Goal: Communication & Community: Participate in discussion

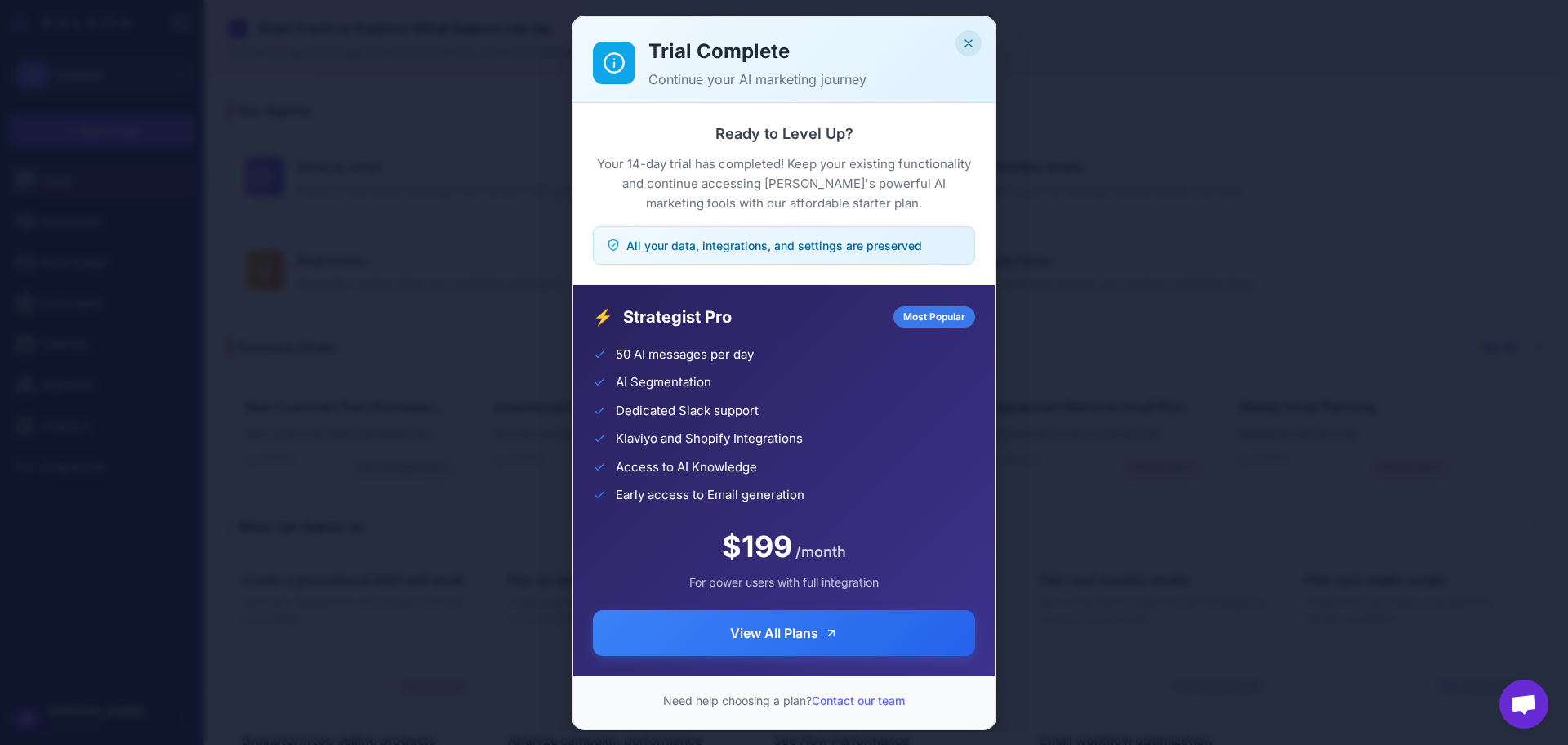
click at [977, 45] on button "Close" at bounding box center [968, 43] width 26 height 26
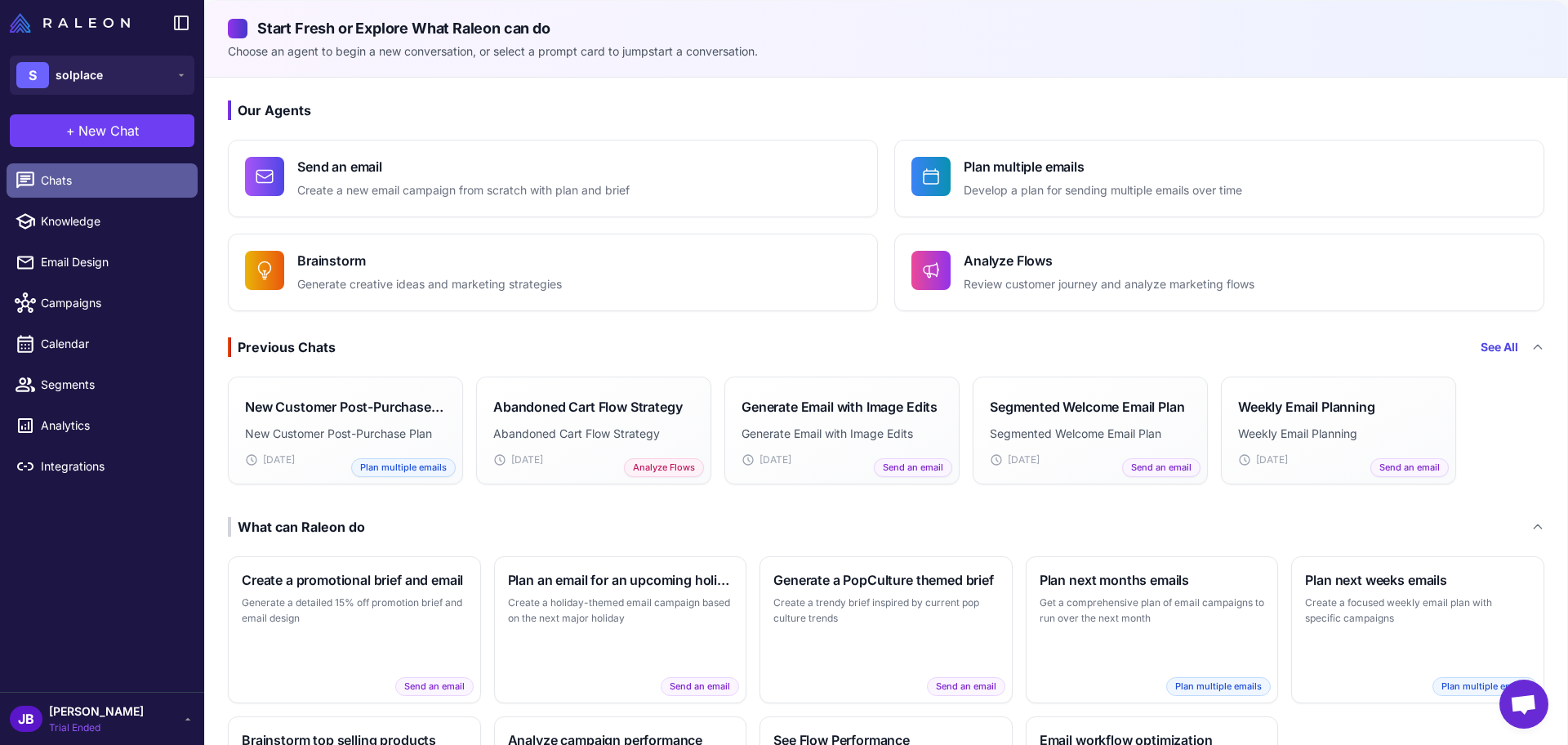
click at [157, 184] on span "Chats" at bounding box center [112, 180] width 144 height 18
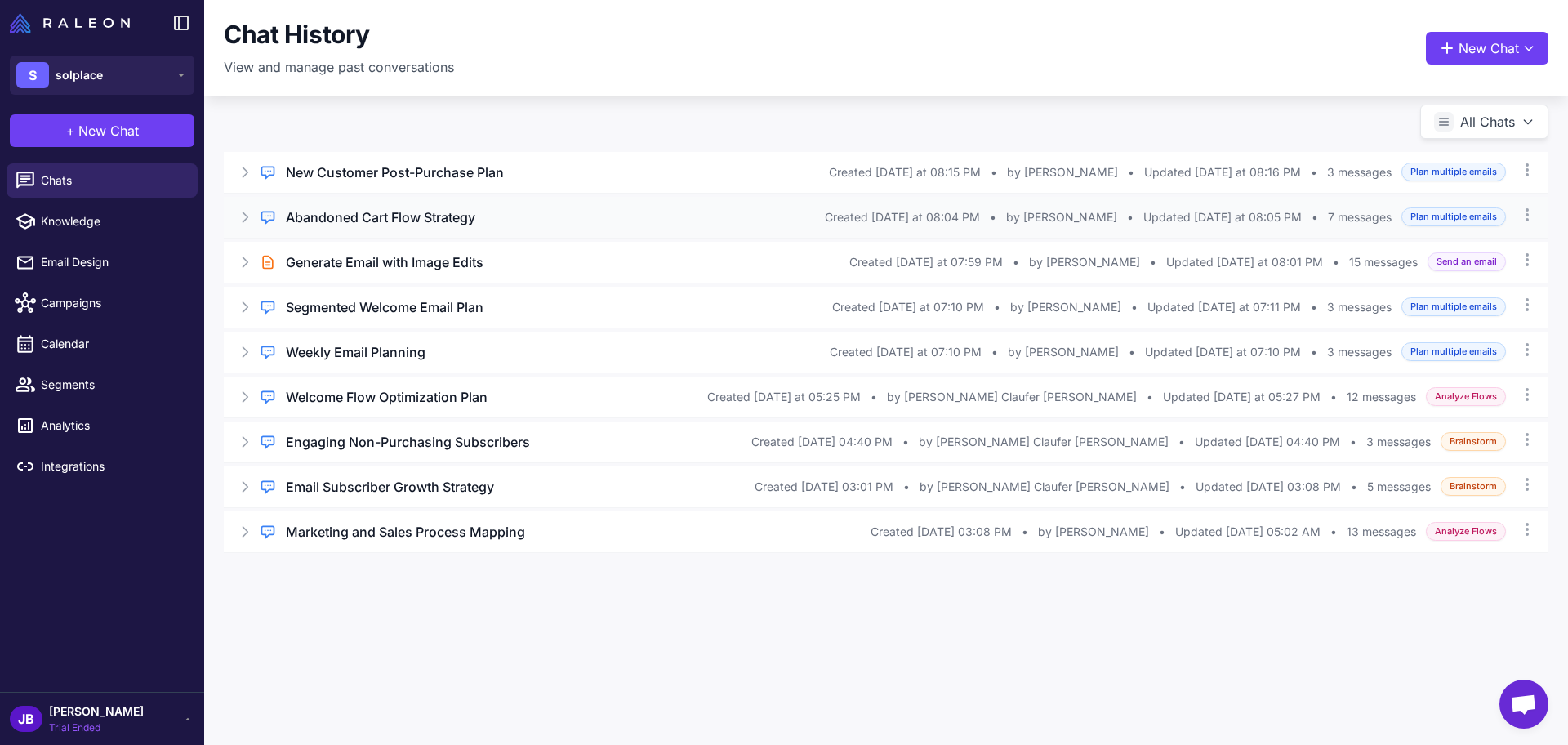
click at [474, 230] on div "Regular Chat Abandoned Cart Flow Strategy Created [DATE] at 08:04 PM • by [PERS…" at bounding box center [886, 217] width 1325 height 41
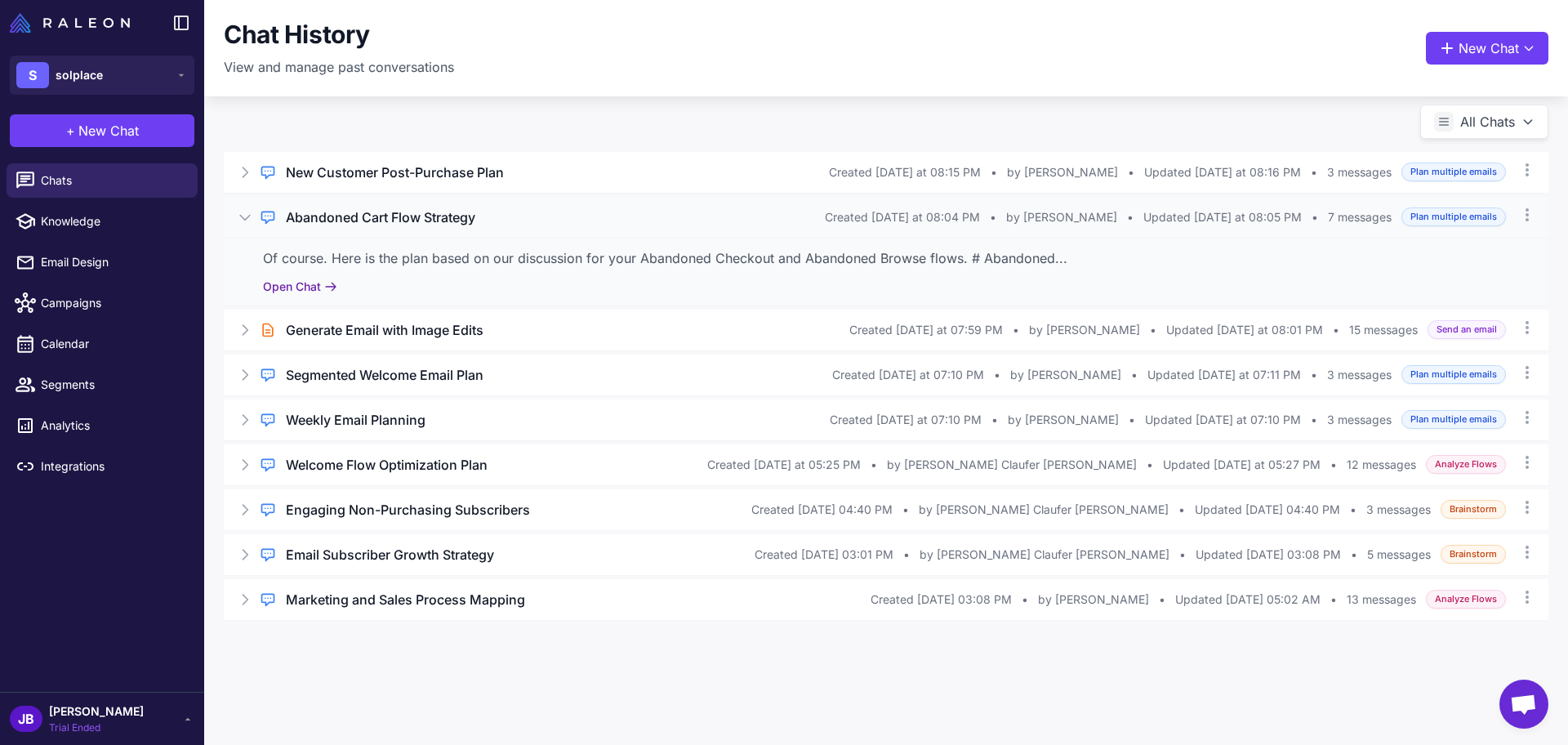
click at [313, 290] on button "Open Chat" at bounding box center [300, 286] width 75 height 18
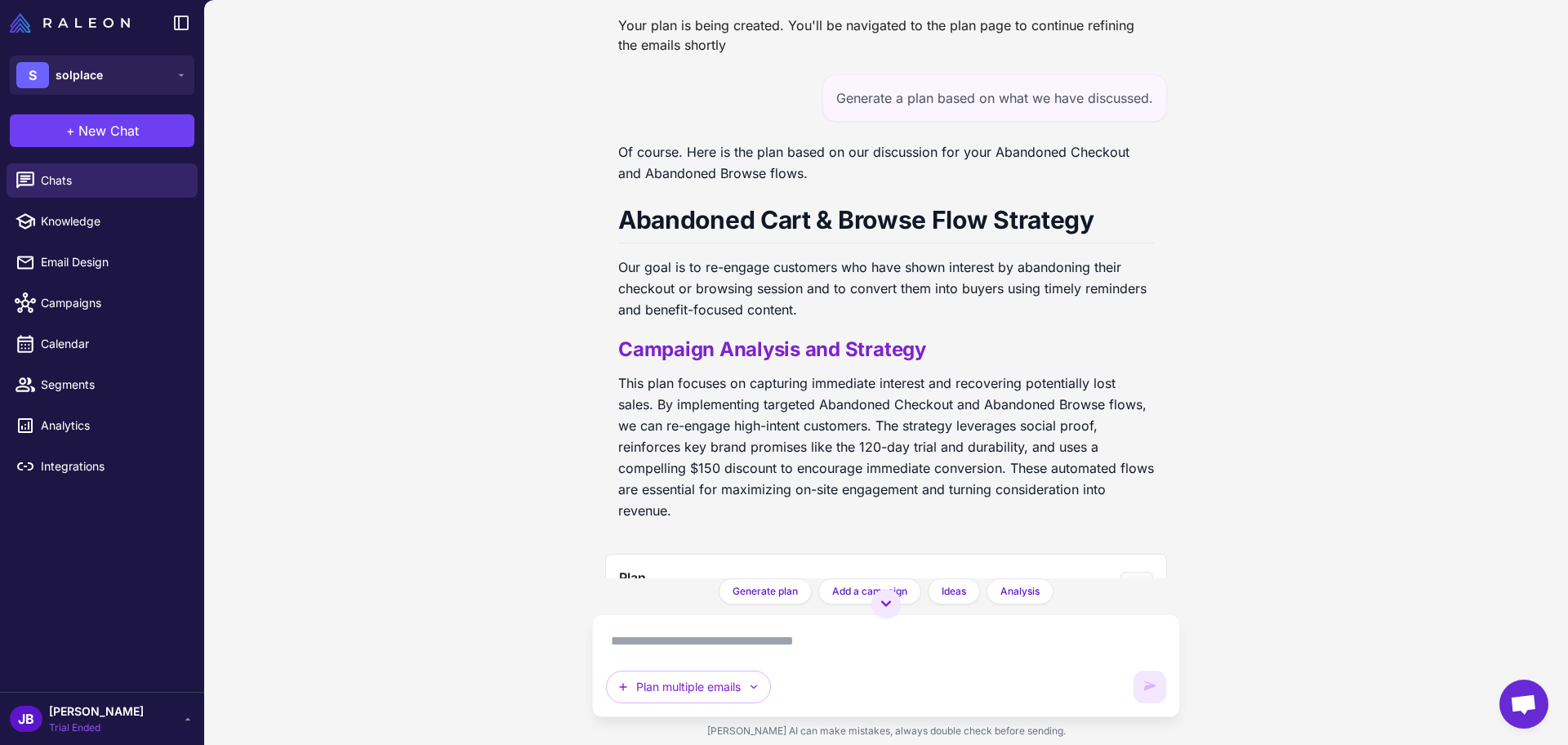
scroll to position [2383, 0]
